Goal: Task Accomplishment & Management: Manage account settings

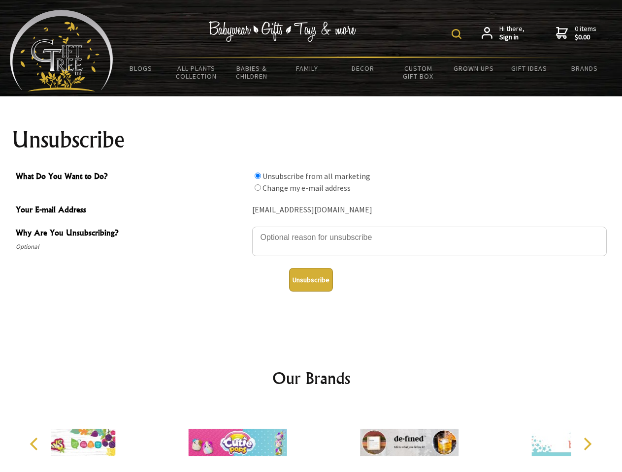
click at [458, 34] on img at bounding box center [456, 34] width 10 height 10
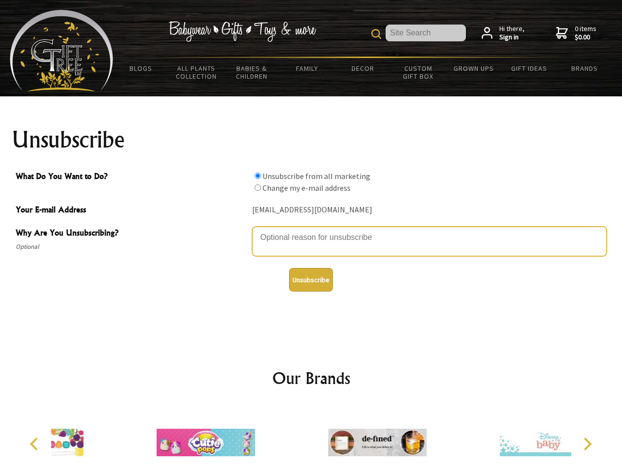
click at [311, 230] on textarea "Why Are You Unsubscribing?" at bounding box center [429, 242] width 354 height 30
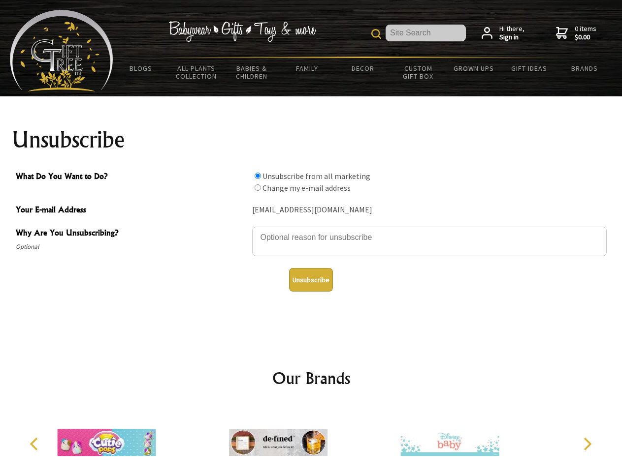
click at [257, 176] on input "What Do You Want to Do?" at bounding box center [257, 176] width 6 height 6
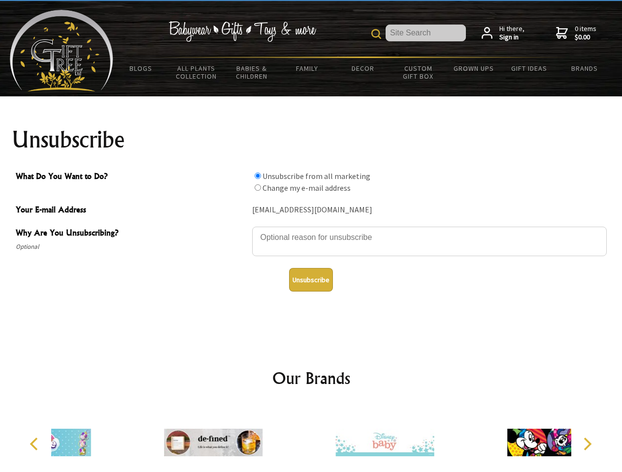
click at [257, 188] on input "What Do You Want to Do?" at bounding box center [257, 188] width 6 height 6
radio input "true"
click at [311, 280] on button "Unsubscribe" at bounding box center [311, 280] width 44 height 24
click at [35, 444] on icon "Previous" at bounding box center [35, 444] width 13 height 13
click at [587, 444] on icon "Next" at bounding box center [586, 444] width 13 height 13
